Goal: Information Seeking & Learning: Learn about a topic

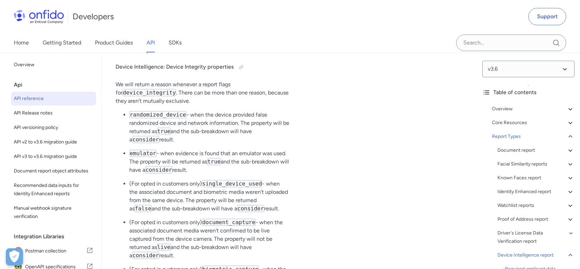
scroll to position [51857, 0]
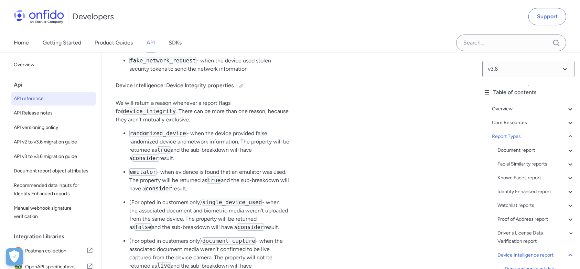
drag, startPoint x: 162, startPoint y: 121, endPoint x: 166, endPoint y: 130, distance: 10.5
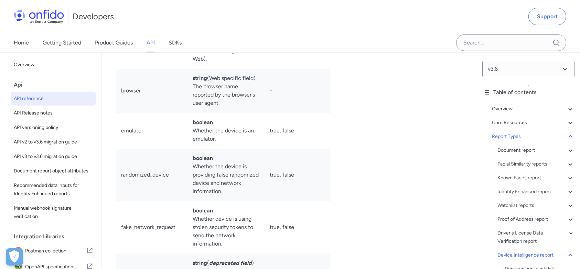
scroll to position [52591, 0]
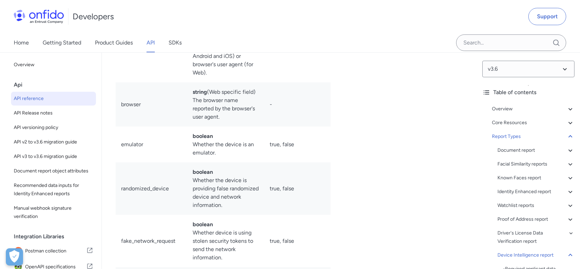
drag, startPoint x: 182, startPoint y: 196, endPoint x: 257, endPoint y: 212, distance: 77.2
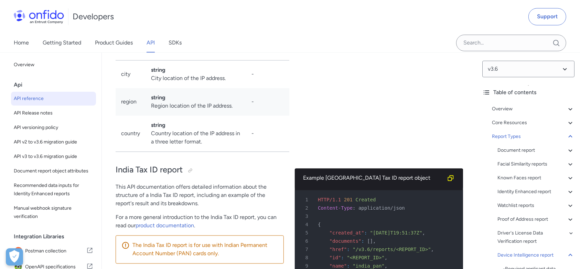
scroll to position [53601, 0]
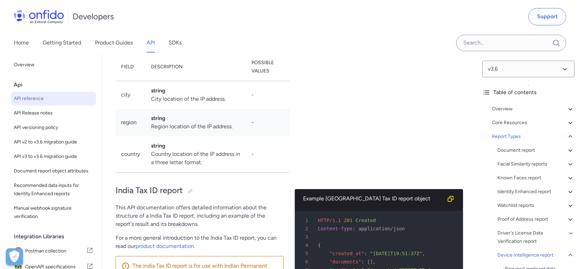
drag, startPoint x: 186, startPoint y: 185, endPoint x: 212, endPoint y: 202, distance: 31.1
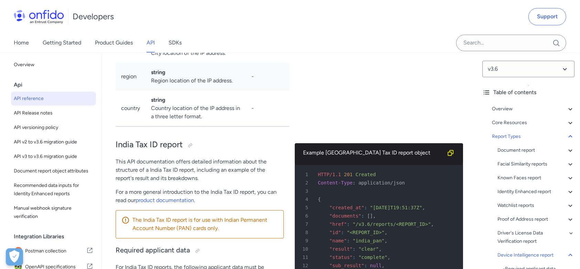
scroll to position [53693, 0]
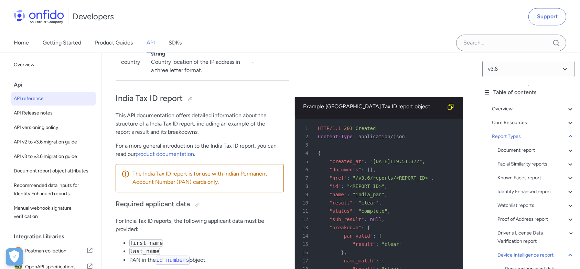
drag, startPoint x: 200, startPoint y: 150, endPoint x: 236, endPoint y: 204, distance: 65.0
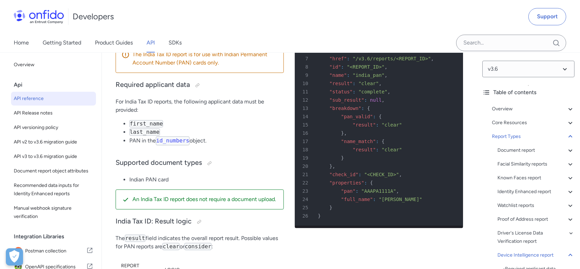
scroll to position [53831, 0]
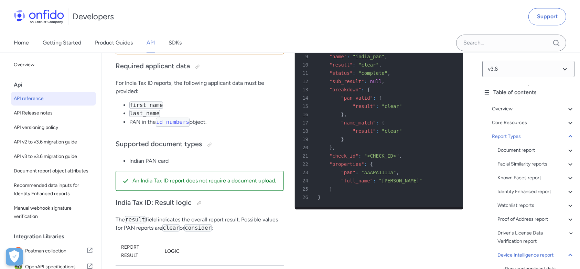
drag, startPoint x: 193, startPoint y: 119, endPoint x: 243, endPoint y: 197, distance: 92.2
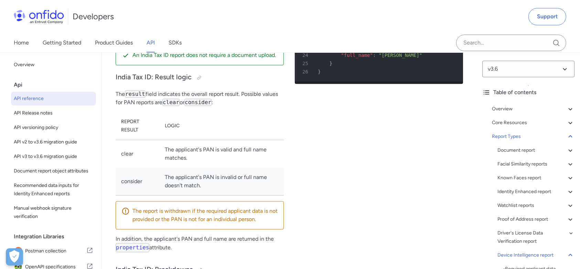
scroll to position [53968, 0]
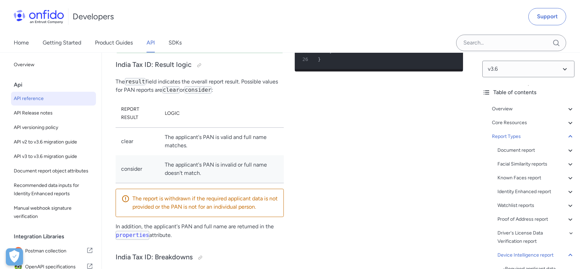
drag, startPoint x: 193, startPoint y: 140, endPoint x: 225, endPoint y: 156, distance: 36.2
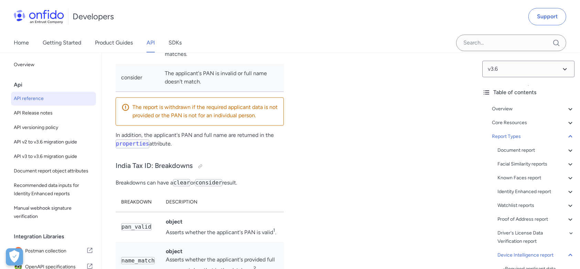
scroll to position [54060, 0]
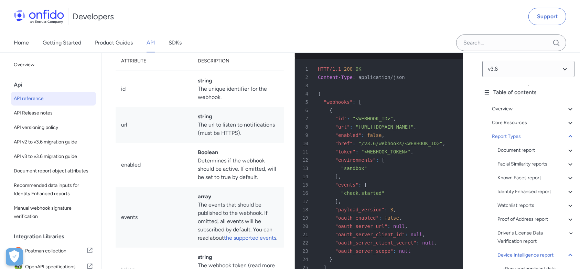
scroll to position [54978, 0]
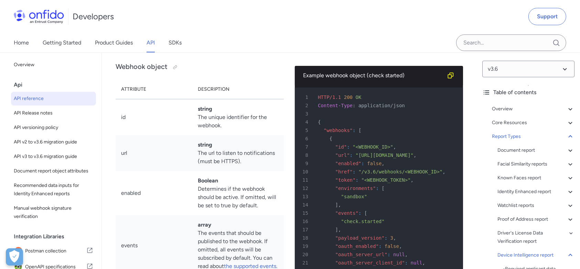
drag, startPoint x: 168, startPoint y: 197, endPoint x: 188, endPoint y: 210, distance: 23.3
drag, startPoint x: 173, startPoint y: 154, endPoint x: 183, endPoint y: 169, distance: 18.4
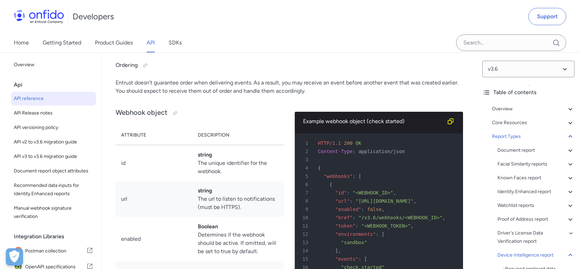
drag, startPoint x: 168, startPoint y: 162, endPoint x: 220, endPoint y: 169, distance: 52.5
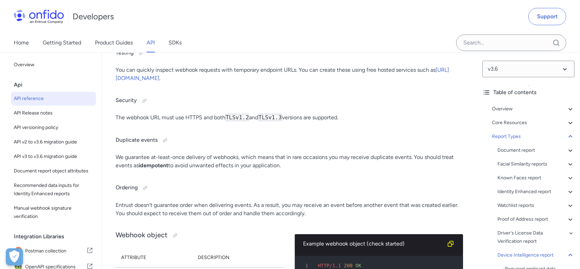
scroll to position [54748, 0]
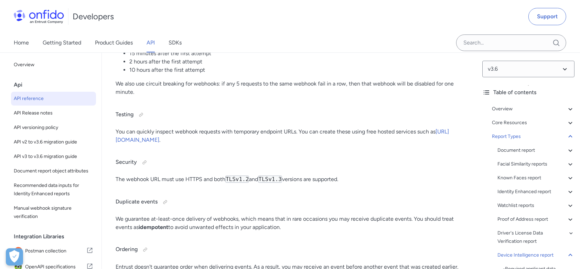
drag, startPoint x: 194, startPoint y: 100, endPoint x: 215, endPoint y: 127, distance: 34.1
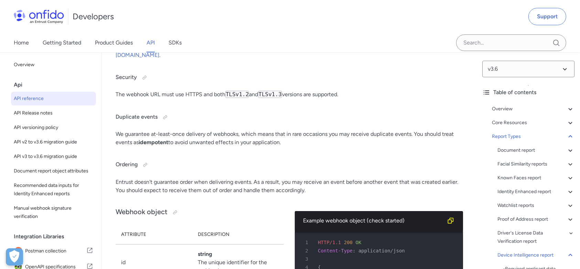
scroll to position [54840, 0]
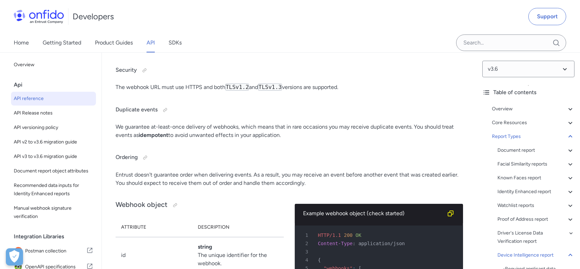
drag, startPoint x: 188, startPoint y: 67, endPoint x: 233, endPoint y: 172, distance: 114.4
drag, startPoint x: 218, startPoint y: 81, endPoint x: 233, endPoint y: 172, distance: 92.8
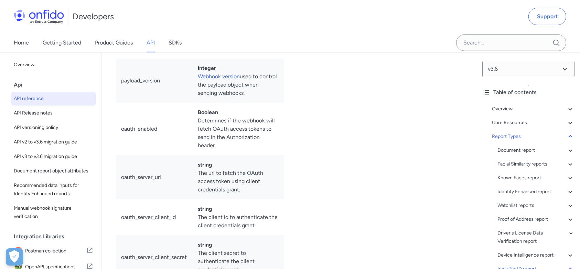
scroll to position [55299, 0]
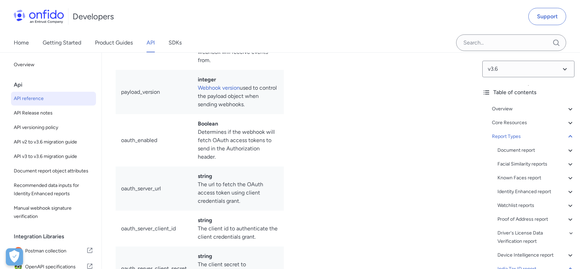
drag, startPoint x: 168, startPoint y: 115, endPoint x: 207, endPoint y: 135, distance: 43.6
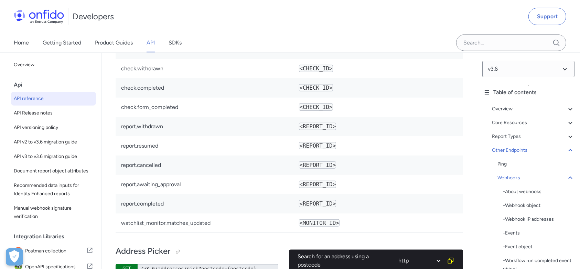
scroll to position [60761, 0]
